Goal: Find specific page/section: Find specific page/section

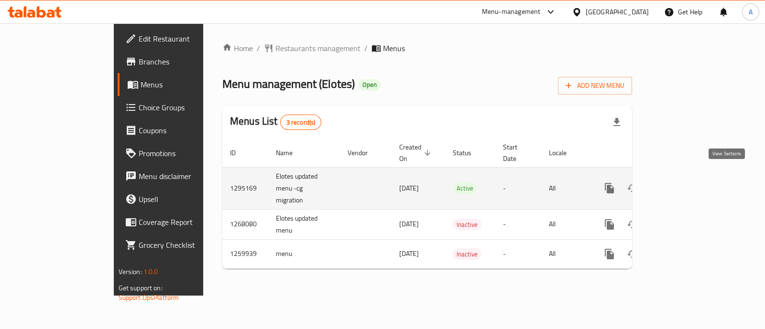
click at [684, 183] on icon "enhanced table" at bounding box center [678, 188] width 11 height 11
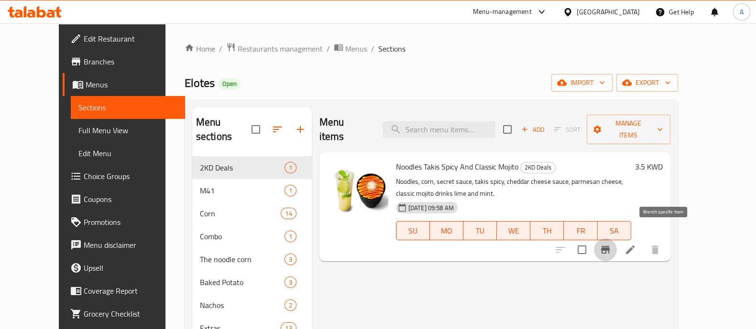
click at [611, 244] on icon "Branch-specific-item" at bounding box center [604, 249] width 11 height 11
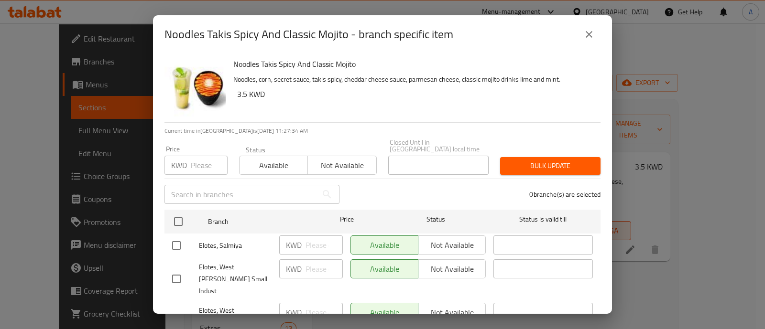
click at [586, 33] on icon "close" at bounding box center [588, 34] width 11 height 11
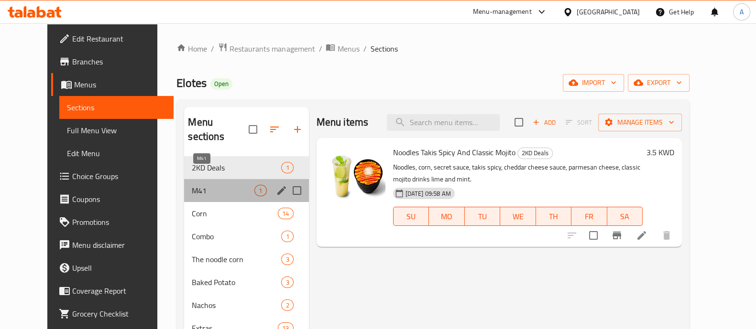
click at [196, 185] on span "M41" at bounding box center [223, 190] width 63 height 11
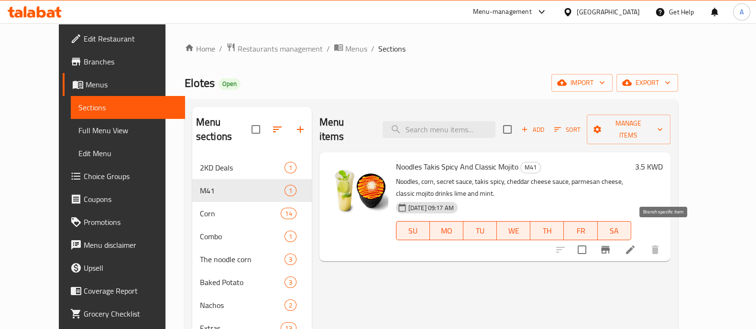
click at [609, 246] on icon "Branch-specific-item" at bounding box center [605, 250] width 9 height 8
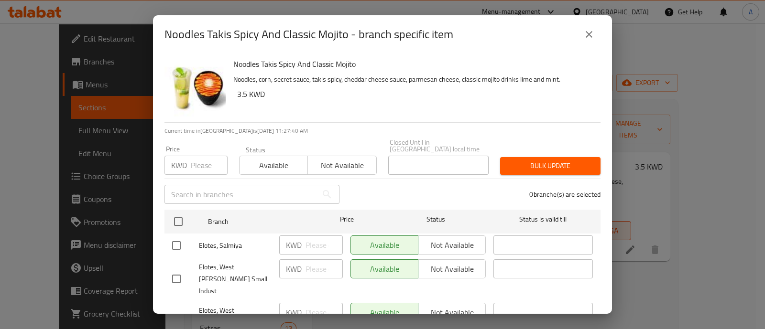
click at [585, 36] on icon "close" at bounding box center [588, 34] width 11 height 11
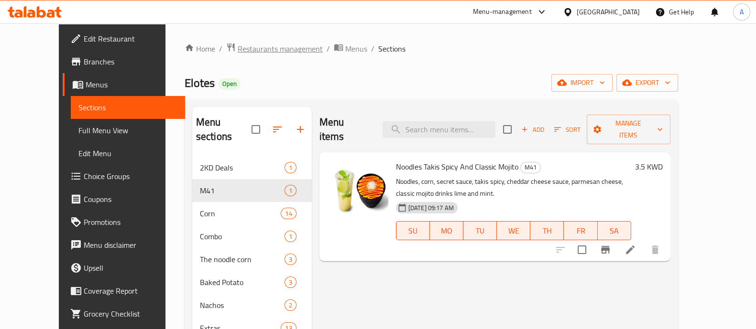
click at [238, 46] on span "Restaurants management" at bounding box center [280, 48] width 85 height 11
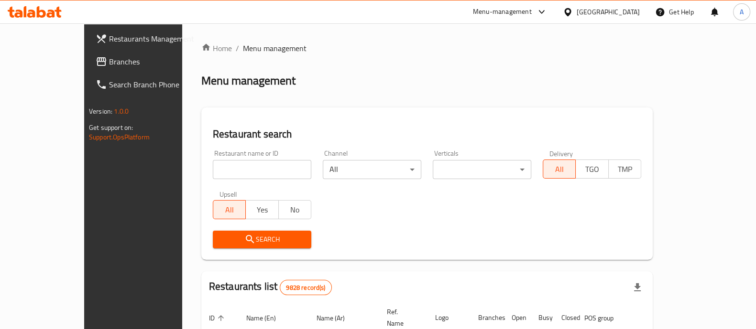
click at [214, 167] on input "search" at bounding box center [262, 169] width 98 height 19
type input "lacopa"
click at [233, 240] on span "Search" at bounding box center [261, 240] width 83 height 12
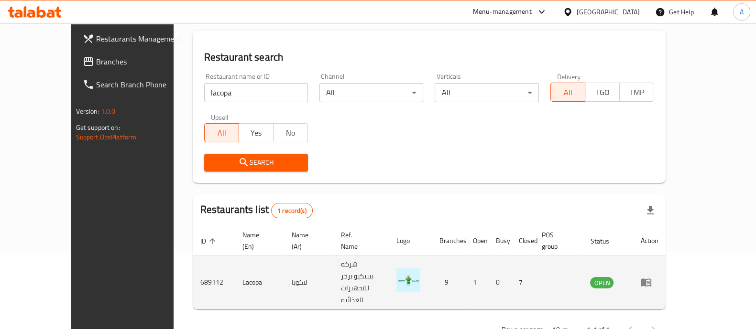
scroll to position [78, 0]
click at [651, 278] on icon "enhanced table" at bounding box center [646, 282] width 11 height 8
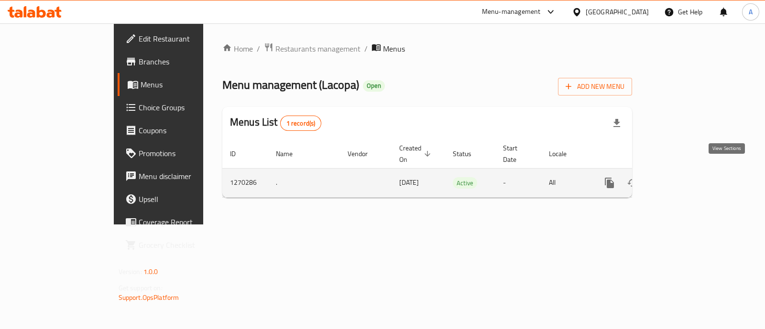
click at [684, 177] on icon "enhanced table" at bounding box center [678, 182] width 11 height 11
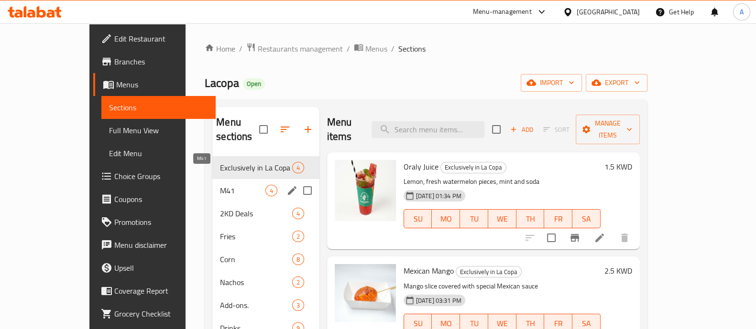
click at [220, 185] on span "M41" at bounding box center [242, 190] width 45 height 11
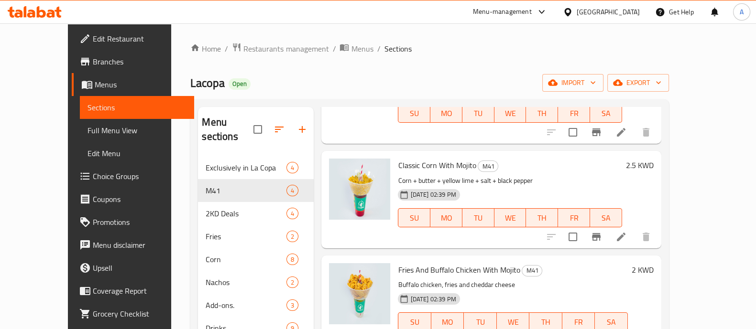
scroll to position [124, 0]
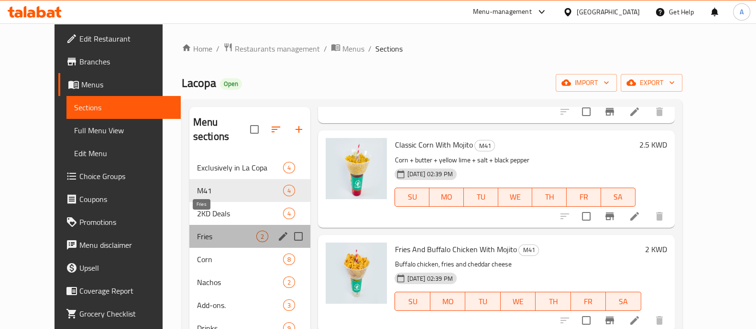
click at [197, 231] on span "Fries" at bounding box center [227, 236] width 60 height 11
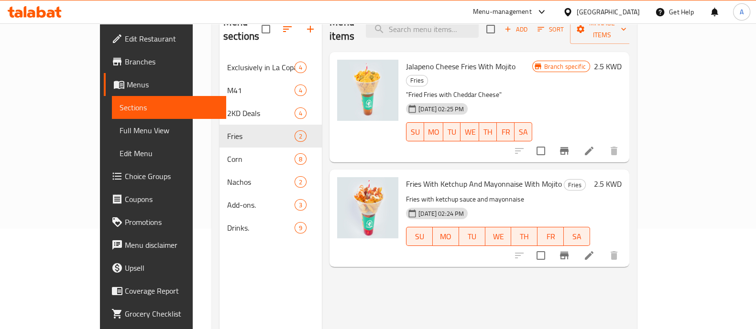
scroll to position [119, 0]
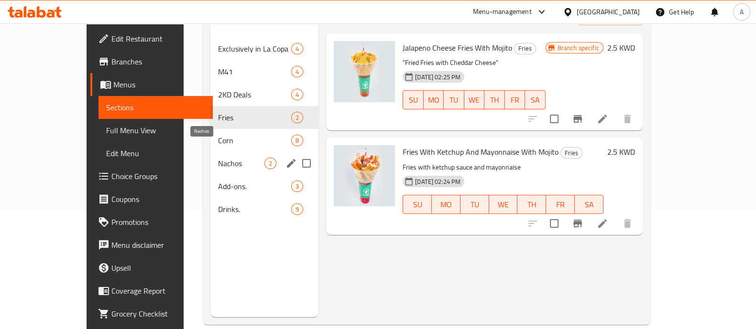
click at [218, 158] on span "Nachos" at bounding box center [241, 163] width 46 height 11
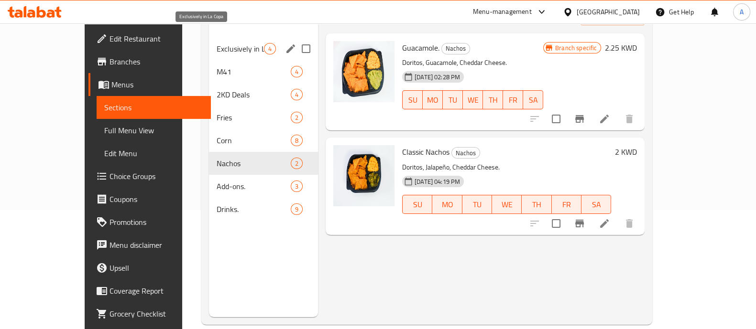
click at [217, 43] on span "Exclusively in La Copa" at bounding box center [240, 48] width 47 height 11
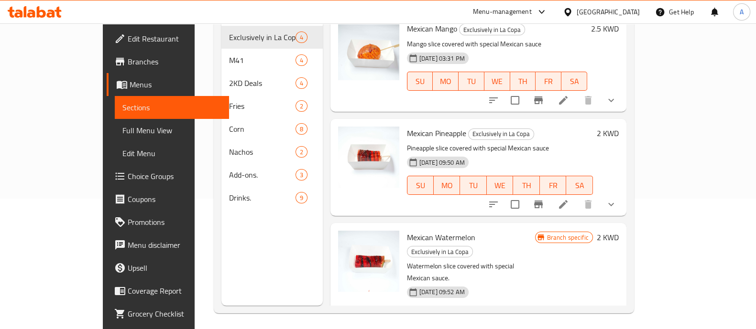
scroll to position [134, 0]
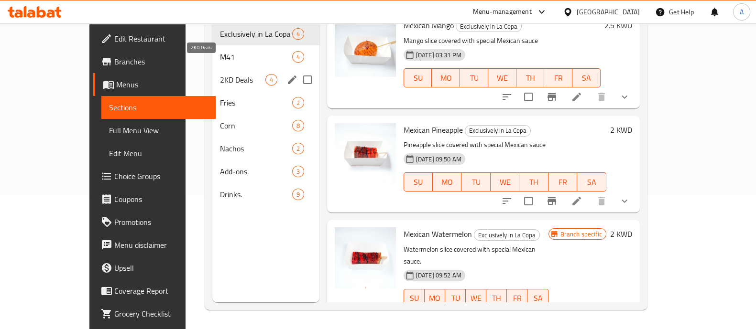
click at [220, 74] on span "2KD Deals" at bounding box center [242, 79] width 45 height 11
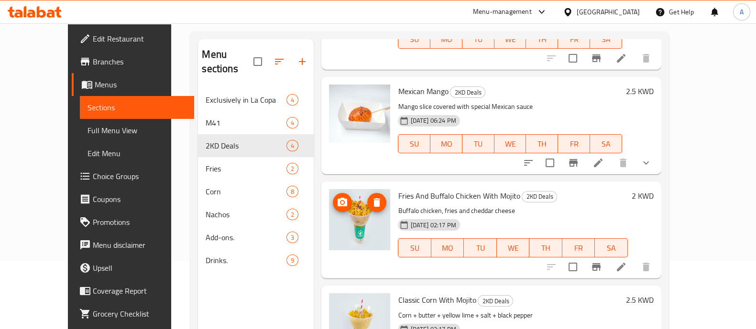
scroll to position [134, 0]
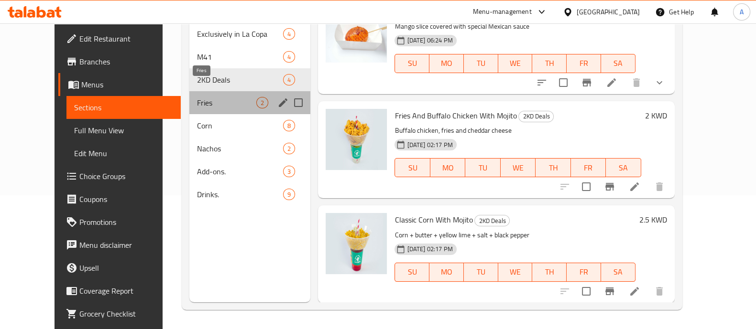
click at [197, 97] on span "Fries" at bounding box center [227, 102] width 60 height 11
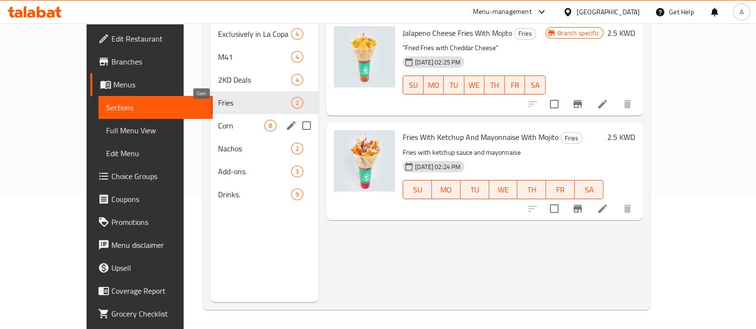
click at [218, 120] on span "Corn" at bounding box center [241, 125] width 46 height 11
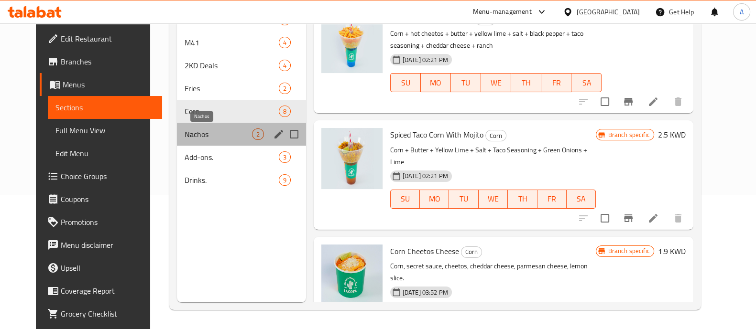
click at [200, 137] on span "Nachos" at bounding box center [218, 134] width 67 height 11
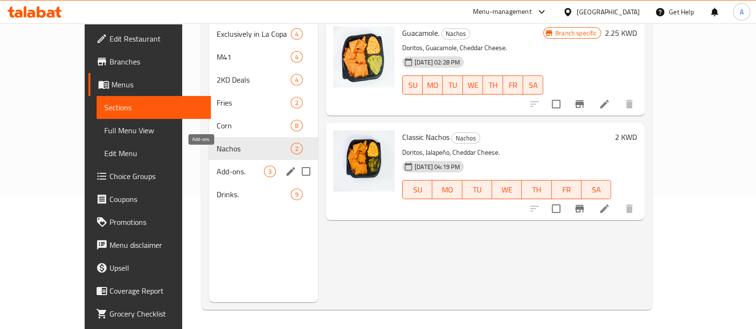
click at [217, 166] on span "Add-ons." at bounding box center [240, 171] width 47 height 11
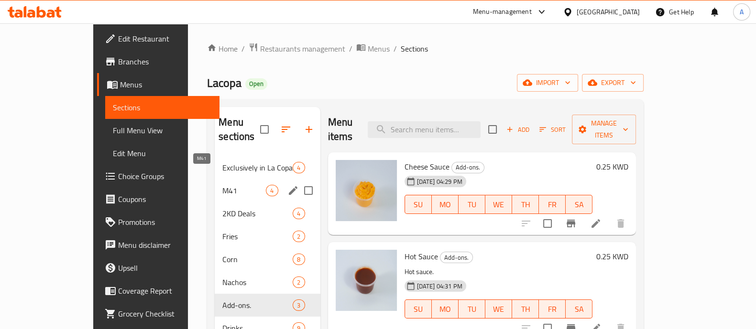
click at [222, 185] on span "M41" at bounding box center [243, 190] width 43 height 11
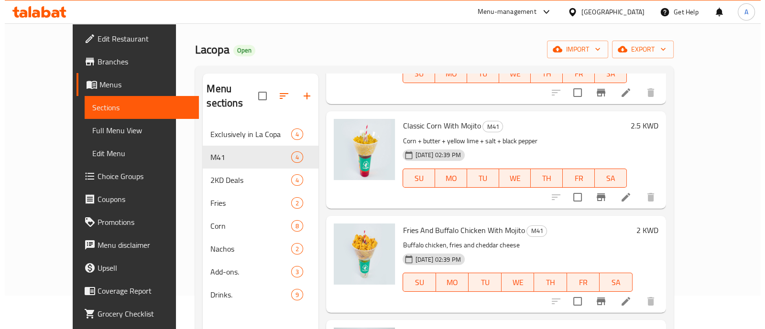
scroll to position [59, 0]
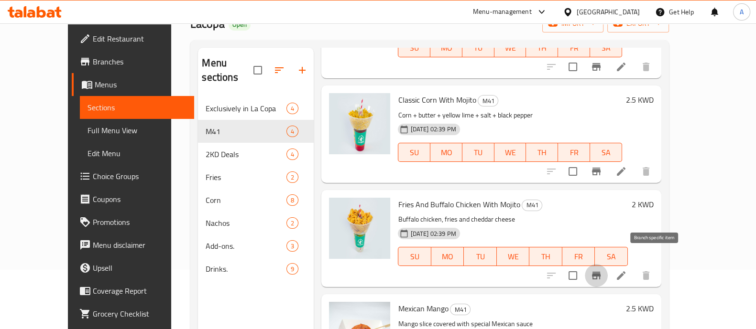
click at [600, 272] on icon "Branch-specific-item" at bounding box center [596, 276] width 9 height 8
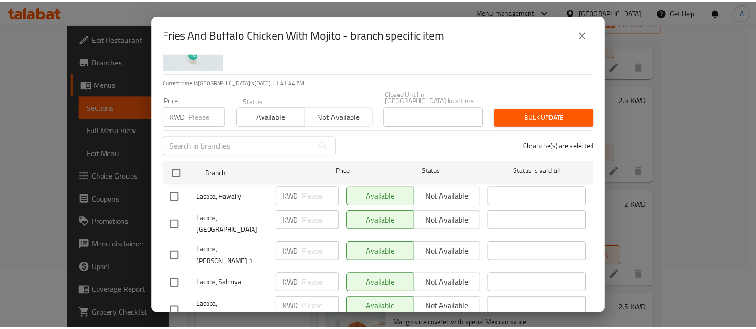
scroll to position [0, 0]
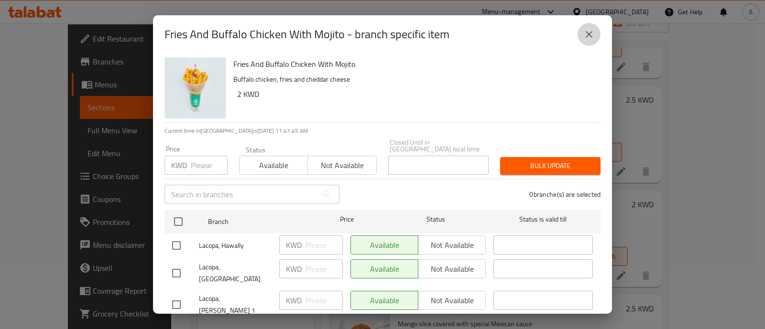
click at [587, 35] on icon "close" at bounding box center [588, 34] width 11 height 11
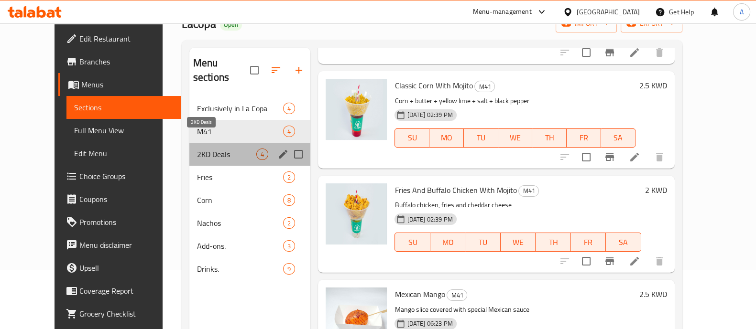
click at [213, 149] on span "2KD Deals" at bounding box center [227, 154] width 60 height 11
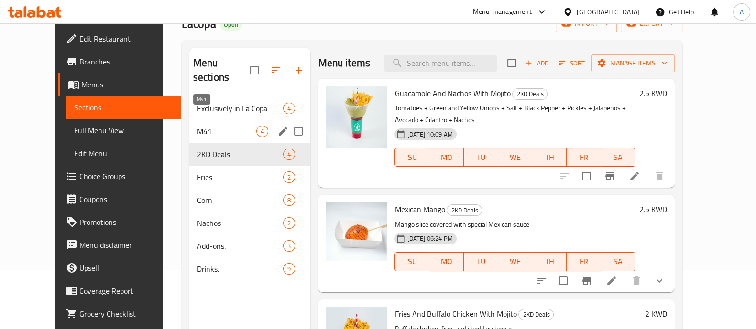
click at [197, 126] on span "M41" at bounding box center [227, 131] width 60 height 11
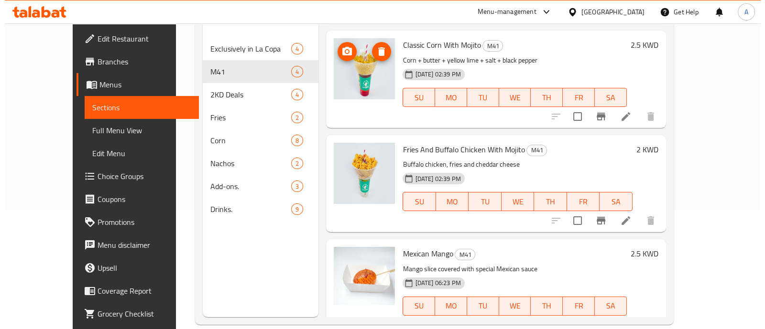
scroll to position [124, 0]
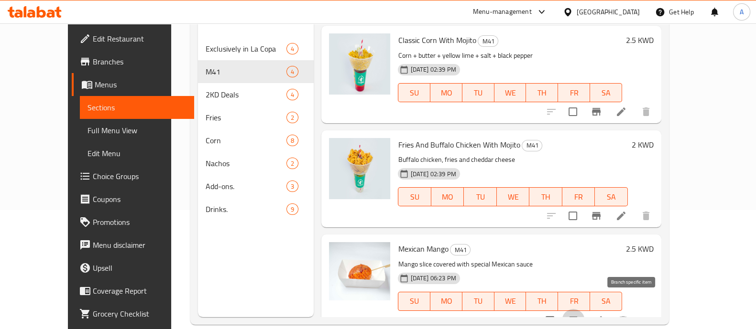
click at [579, 315] on icon "Branch-specific-item" at bounding box center [572, 320] width 11 height 11
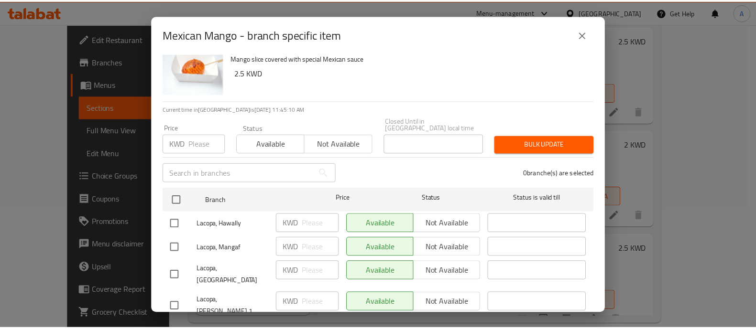
scroll to position [0, 0]
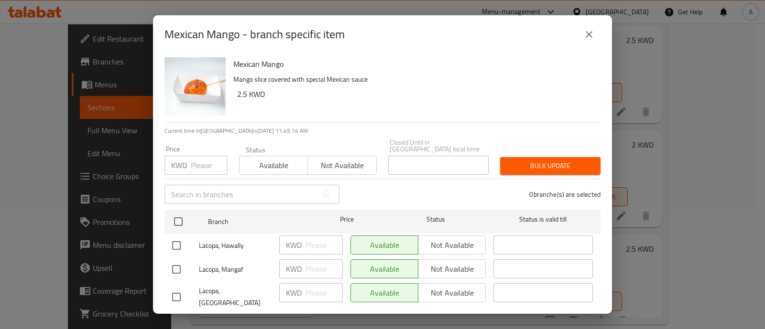
click at [588, 35] on icon "close" at bounding box center [589, 34] width 7 height 7
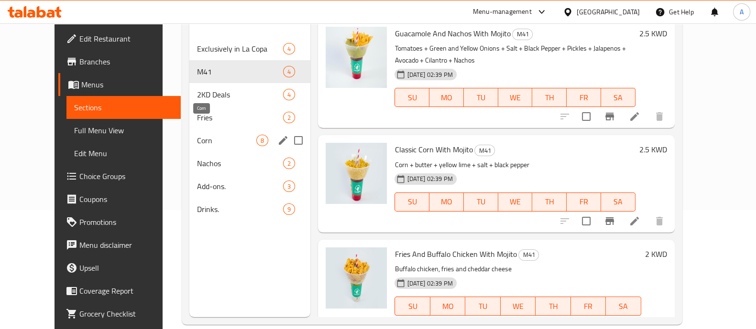
click at [197, 135] on span "Corn" at bounding box center [227, 140] width 60 height 11
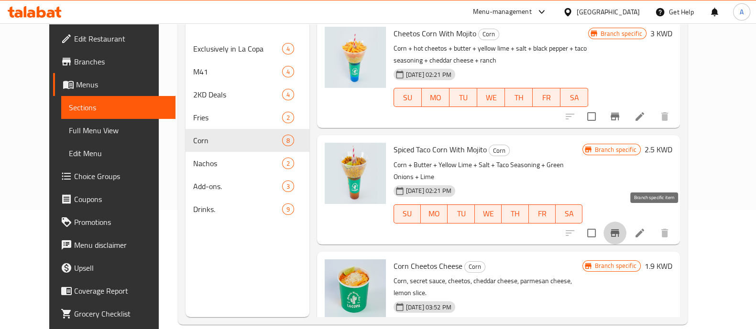
click at [620, 228] on icon "Branch-specific-item" at bounding box center [614, 233] width 11 height 11
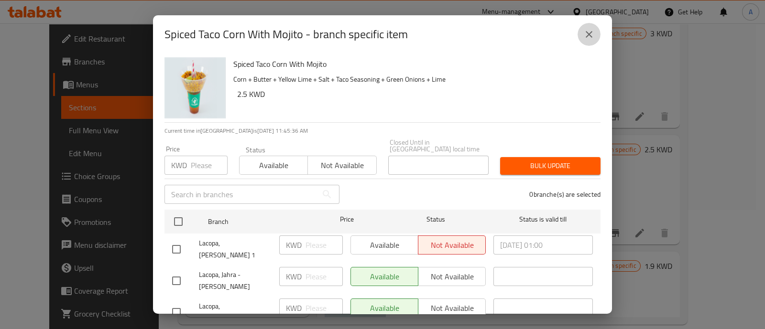
click at [583, 34] on icon "close" at bounding box center [588, 34] width 11 height 11
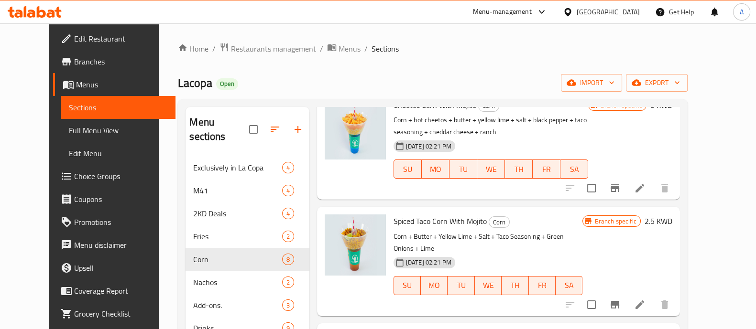
scroll to position [64, 0]
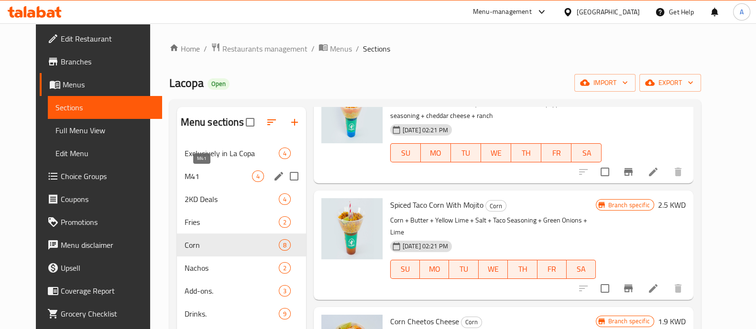
click at [203, 175] on span "M41" at bounding box center [218, 176] width 67 height 11
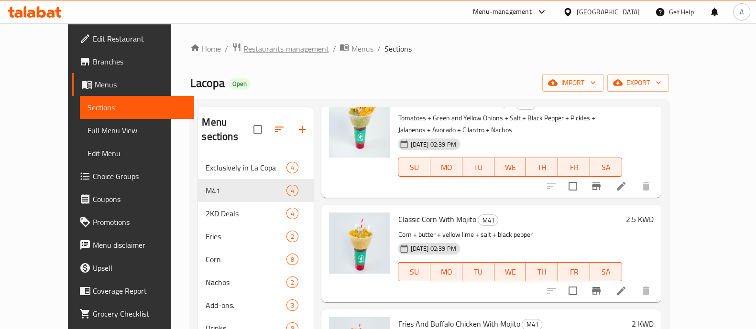
click at [243, 44] on span "Restaurants management" at bounding box center [285, 48] width 85 height 11
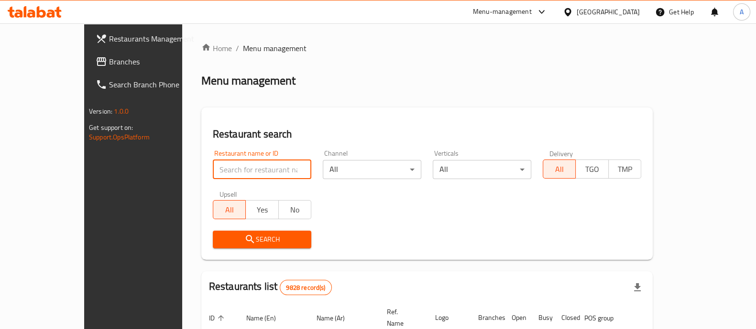
click at [213, 169] on input "search" at bounding box center [262, 169] width 98 height 19
type input "beef ha"
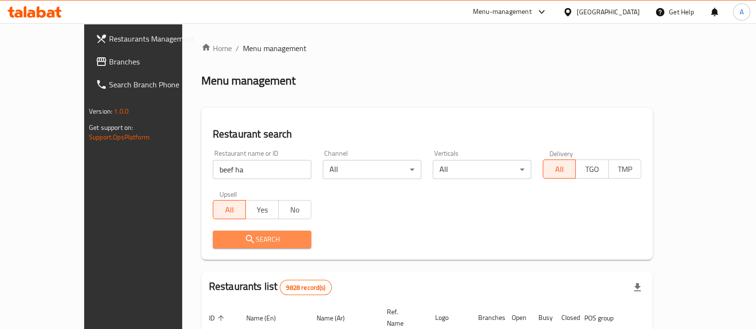
click at [228, 240] on span "Search" at bounding box center [261, 240] width 83 height 12
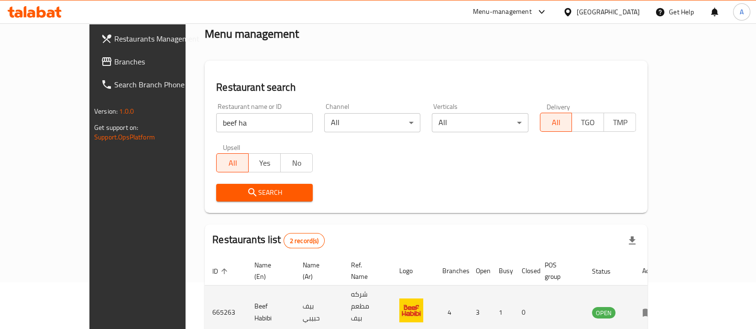
scroll to position [112, 0]
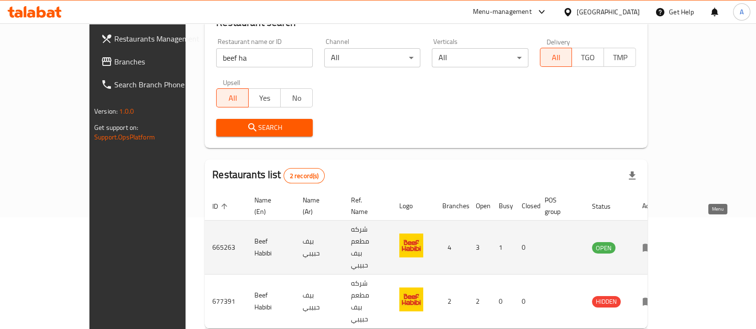
click at [653, 242] on icon "enhanced table" at bounding box center [647, 247] width 11 height 11
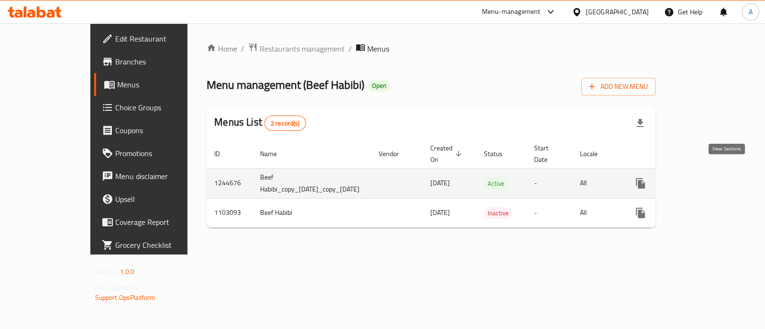
click at [714, 179] on icon "enhanced table" at bounding box center [709, 183] width 9 height 9
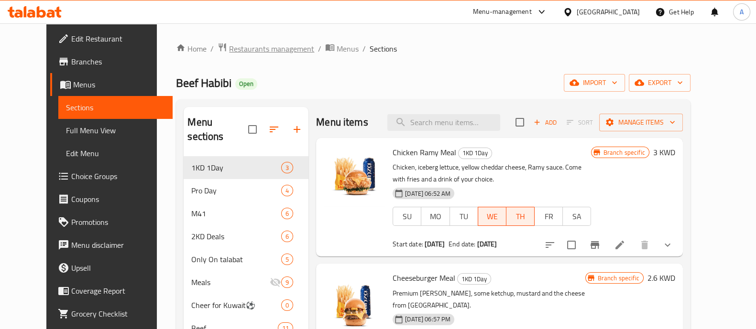
click at [258, 51] on span "Restaurants management" at bounding box center [271, 48] width 85 height 11
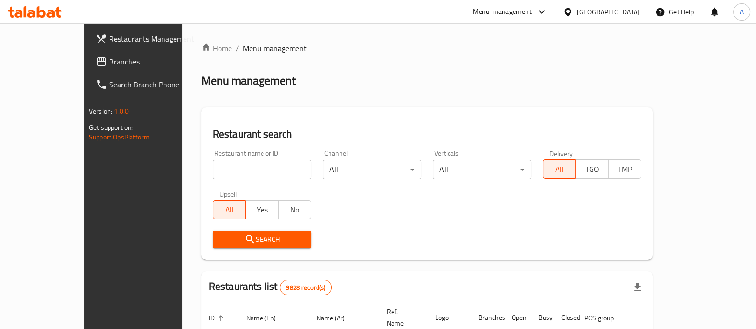
click at [213, 170] on input "search" at bounding box center [262, 169] width 98 height 19
type input "beef ha"
click at [244, 239] on icon "submit" at bounding box center [249, 239] width 11 height 11
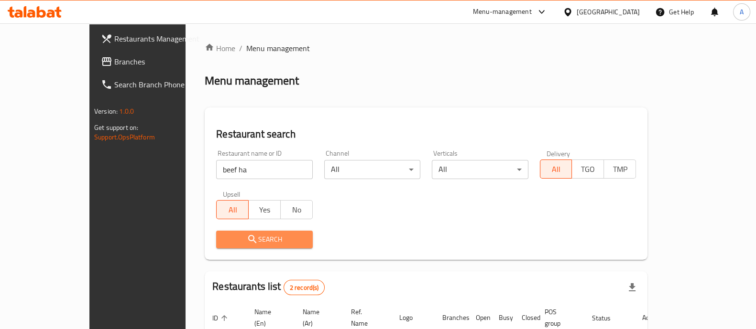
click at [224, 240] on span "Search" at bounding box center [264, 240] width 81 height 12
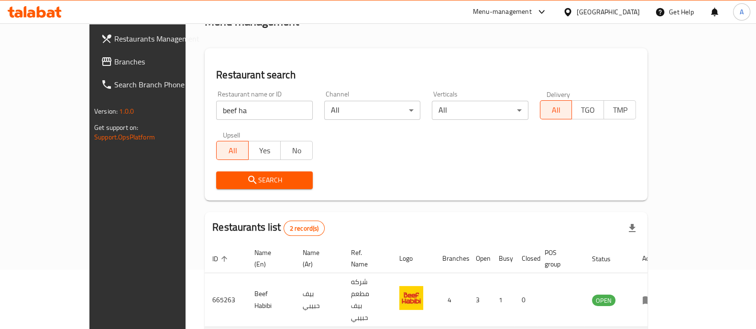
scroll to position [112, 0]
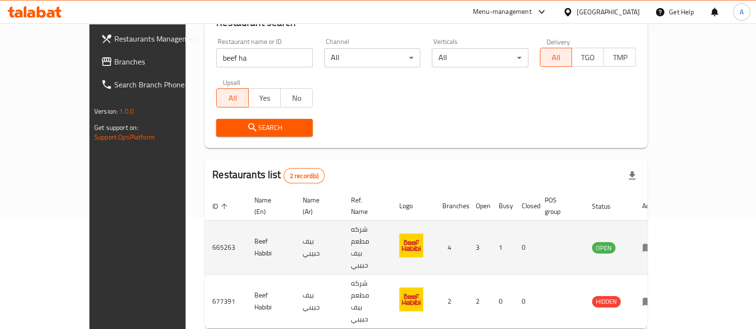
click at [205, 230] on td "665263" at bounding box center [226, 248] width 42 height 54
copy td "665263"
